Goal: Information Seeking & Learning: Find specific fact

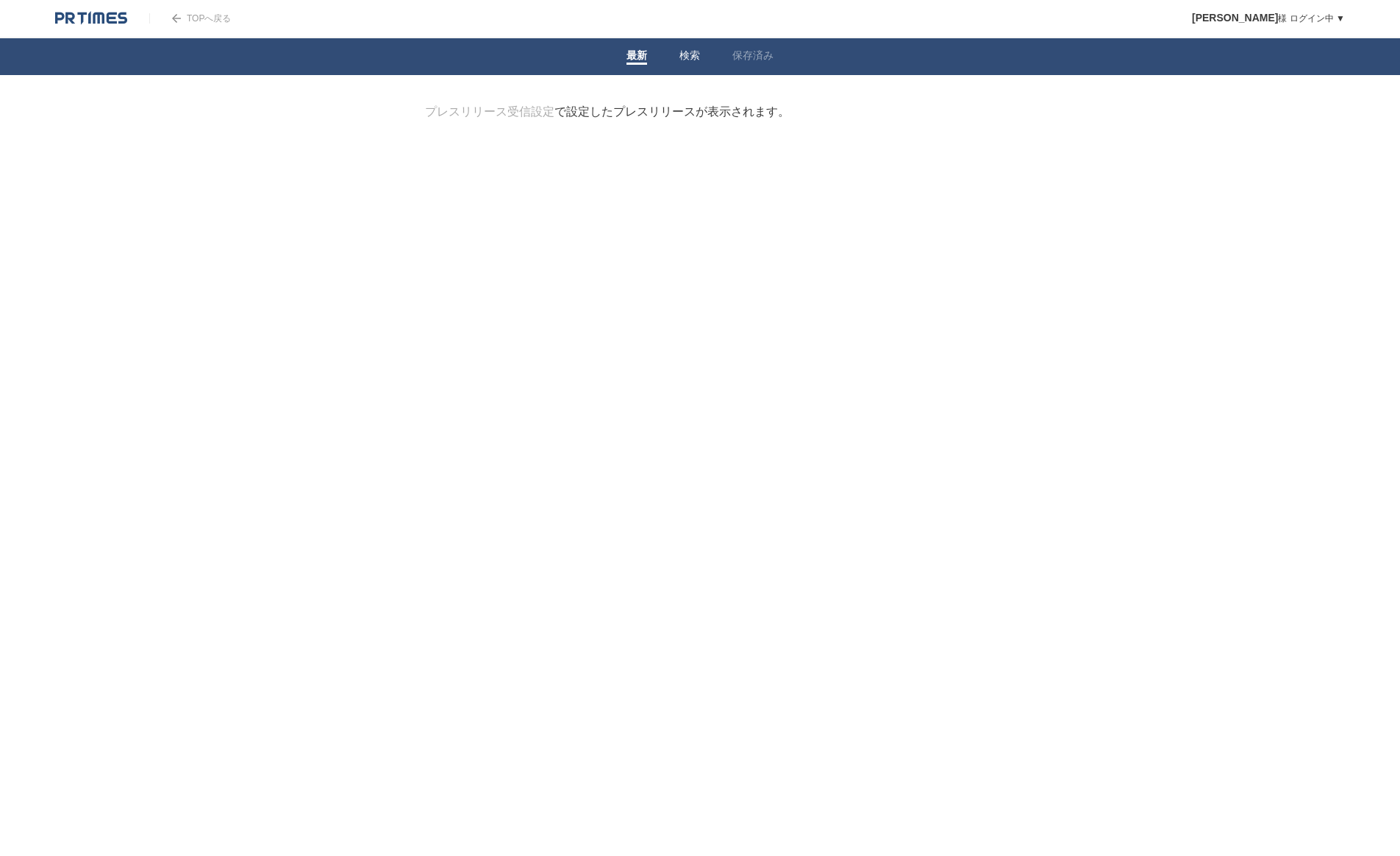
click at [685, 57] on link "検索" at bounding box center [689, 57] width 20 height 15
click at [643, 54] on link "最新" at bounding box center [636, 57] width 20 height 15
click at [682, 58] on link "検索" at bounding box center [689, 57] width 20 height 15
click at [585, 104] on form "検索ワードを入力" at bounding box center [700, 104] width 550 height 0
type input "Toda"
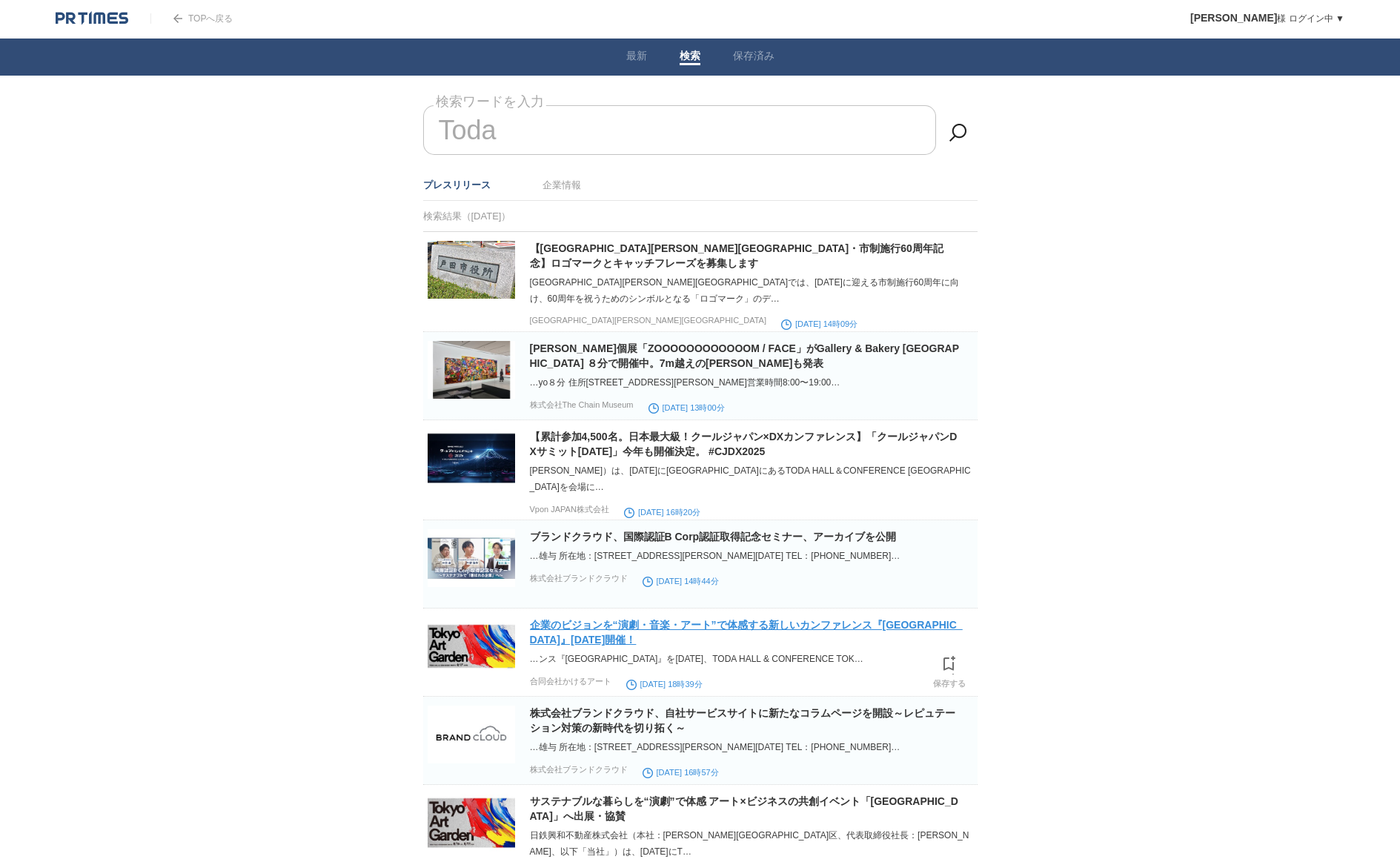
click at [578, 619] on link "企業のビジョンを“演劇・音楽・アート”で体感する新しいカンファレンス『[GEOGRAPHIC_DATA]』[DATE]開催！" at bounding box center [745, 632] width 432 height 27
